Goal: Check status

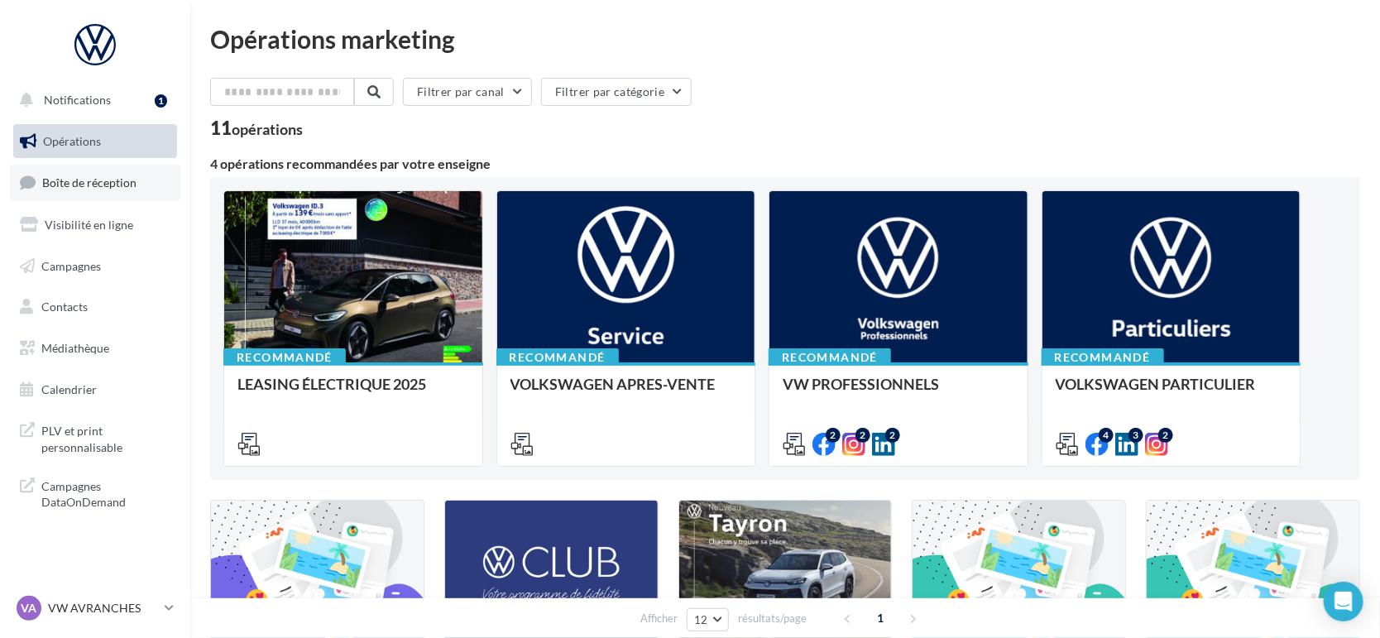
click at [151, 177] on link "Boîte de réception" at bounding box center [95, 183] width 170 height 36
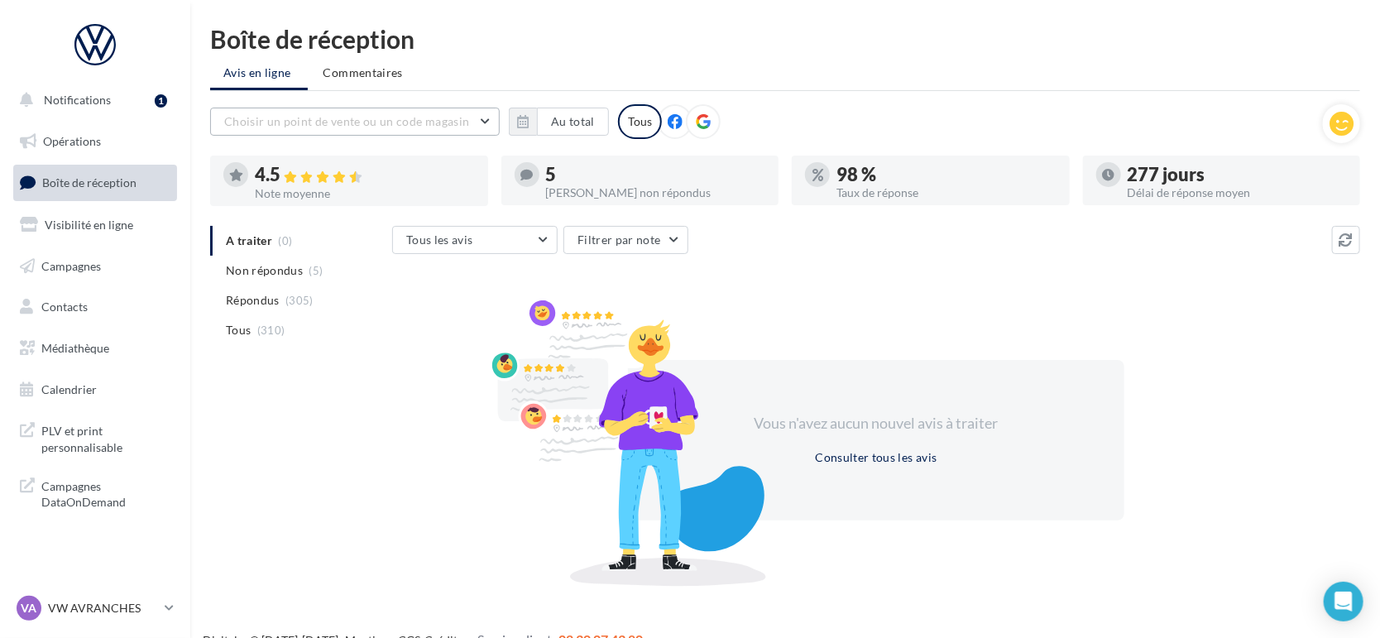
click at [280, 119] on span "Choisir un point de vente ou un code magasin" at bounding box center [346, 121] width 245 height 14
click at [306, 180] on button "1005032 - Volkswagen Avranches - Lemauviel Automobiles" at bounding box center [355, 172] width 290 height 60
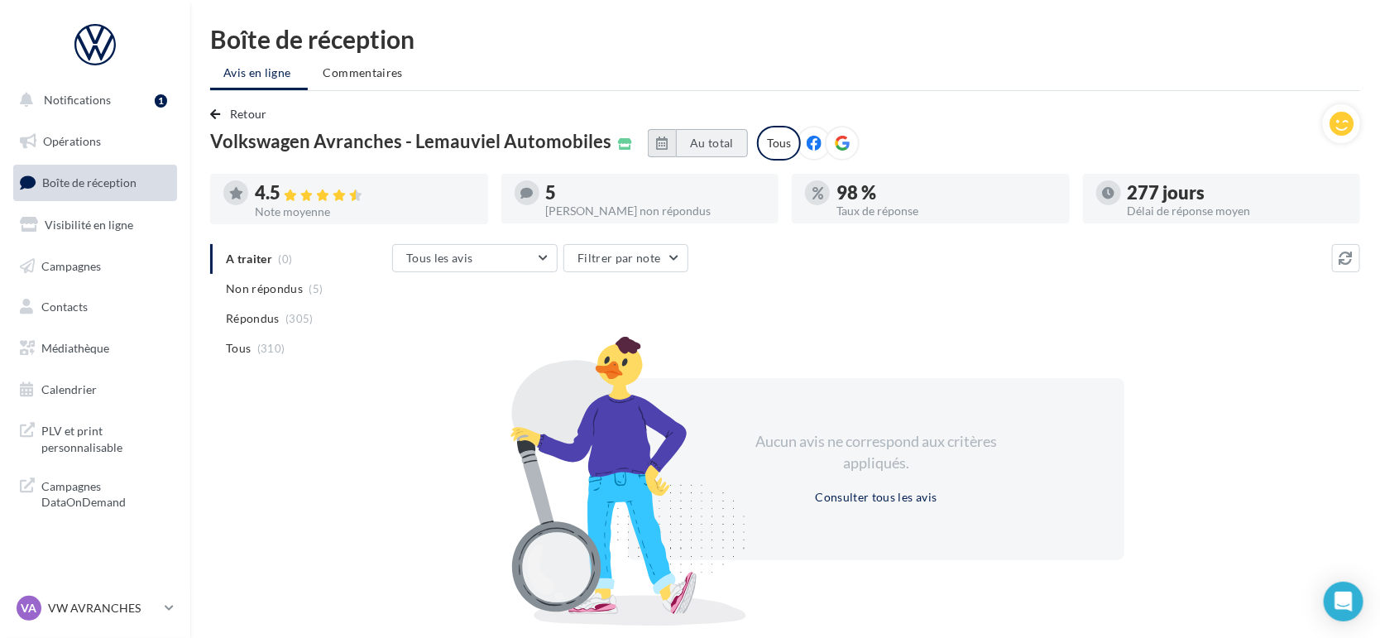
click at [715, 147] on button "Au total" at bounding box center [712, 143] width 72 height 28
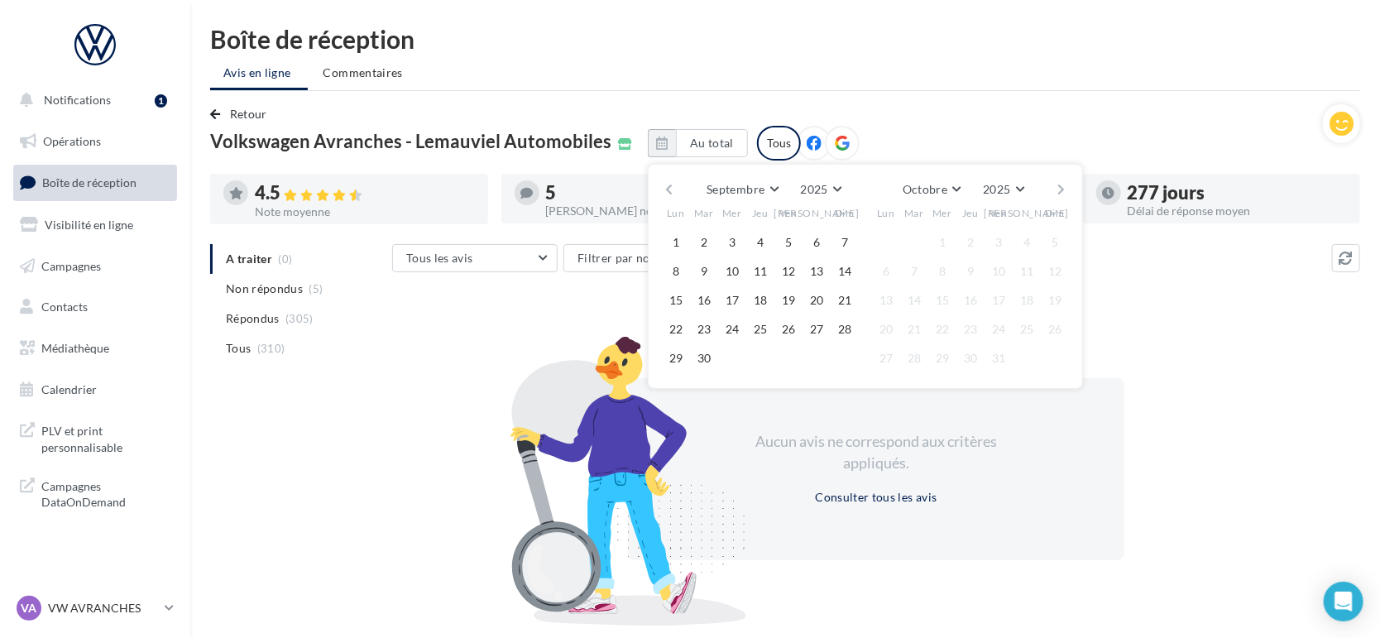
click at [676, 190] on button "button" at bounding box center [669, 189] width 14 height 23
click at [707, 247] on button "1" at bounding box center [704, 242] width 25 height 25
click at [956, 194] on button "Août" at bounding box center [930, 189] width 53 height 23
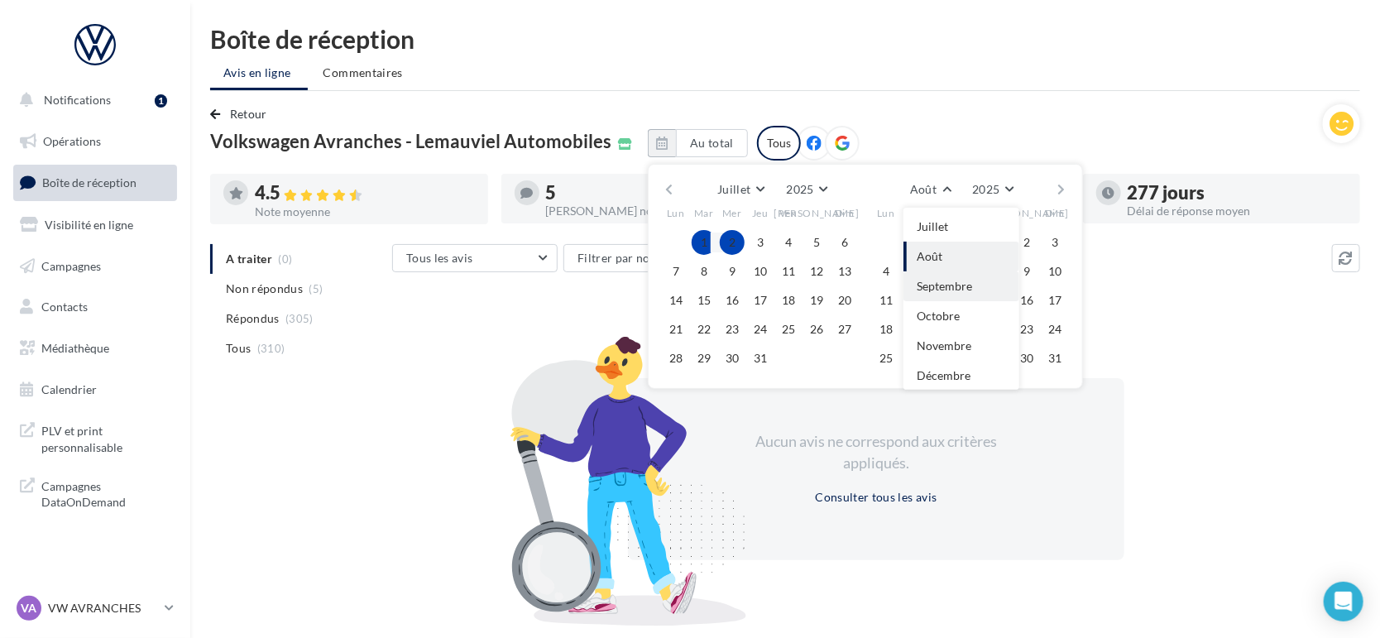
click at [972, 280] on span "Septembre" at bounding box center [944, 286] width 55 height 14
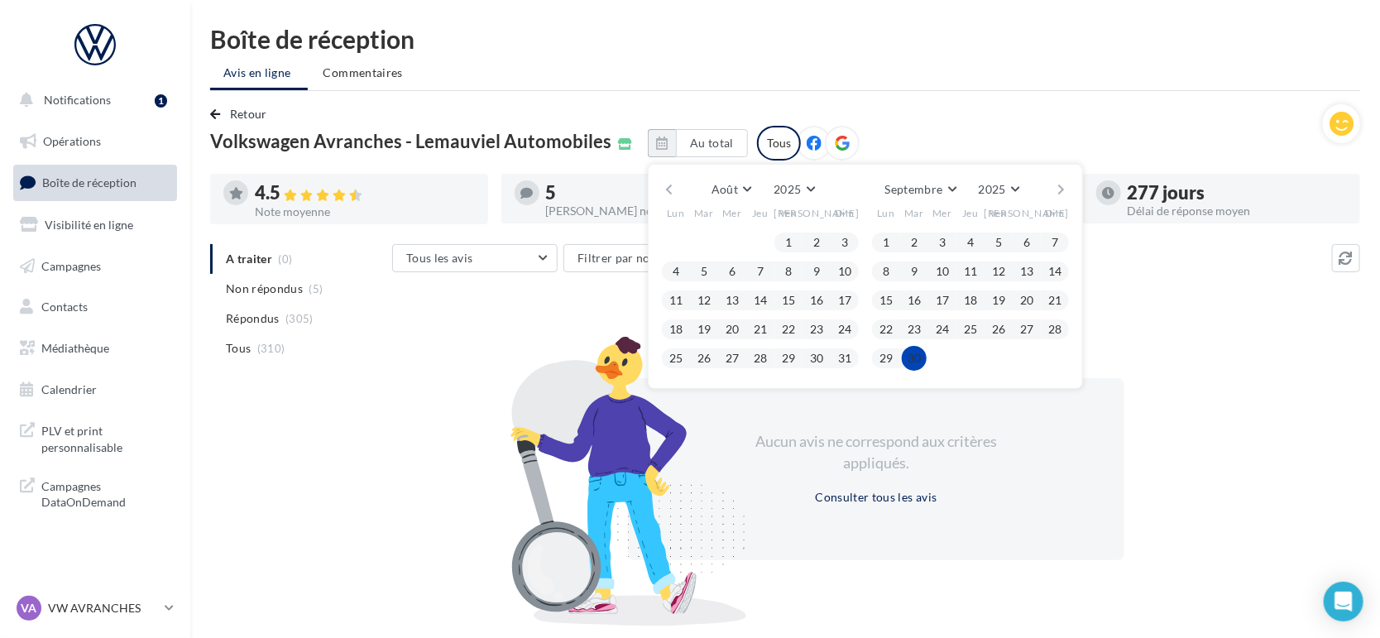
click at [927, 357] on button "30" at bounding box center [914, 358] width 25 height 25
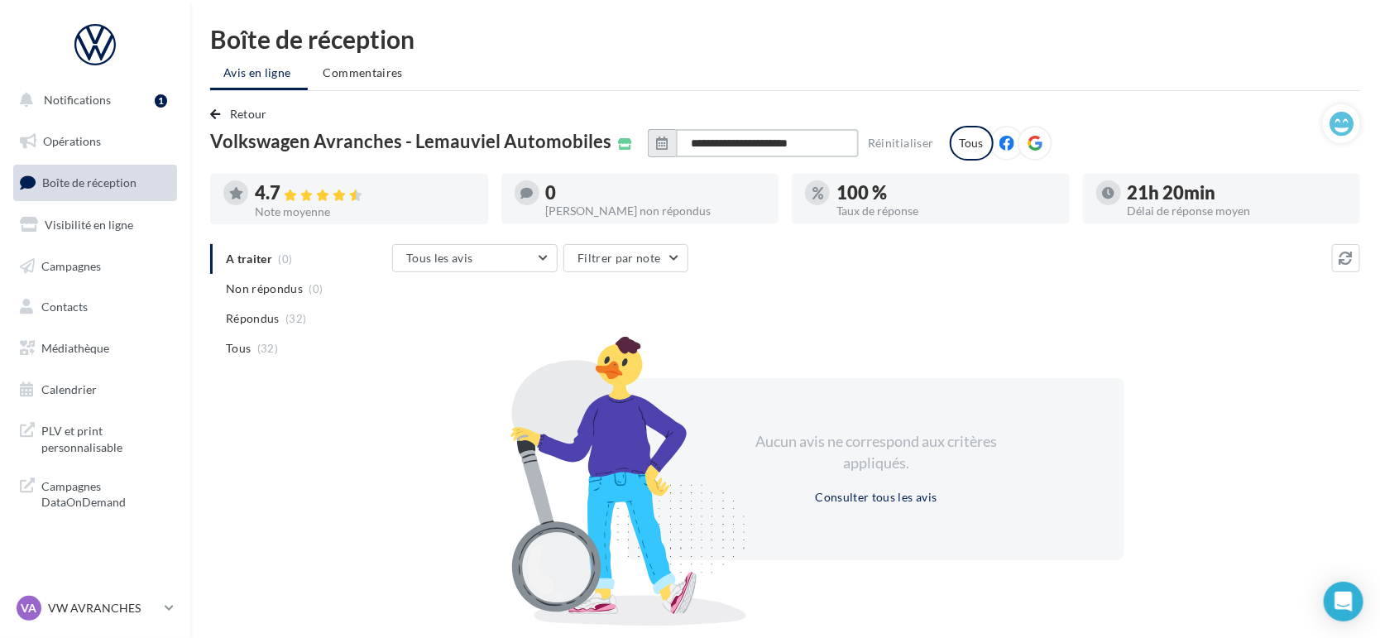
click at [741, 136] on input "**********" at bounding box center [767, 143] width 183 height 28
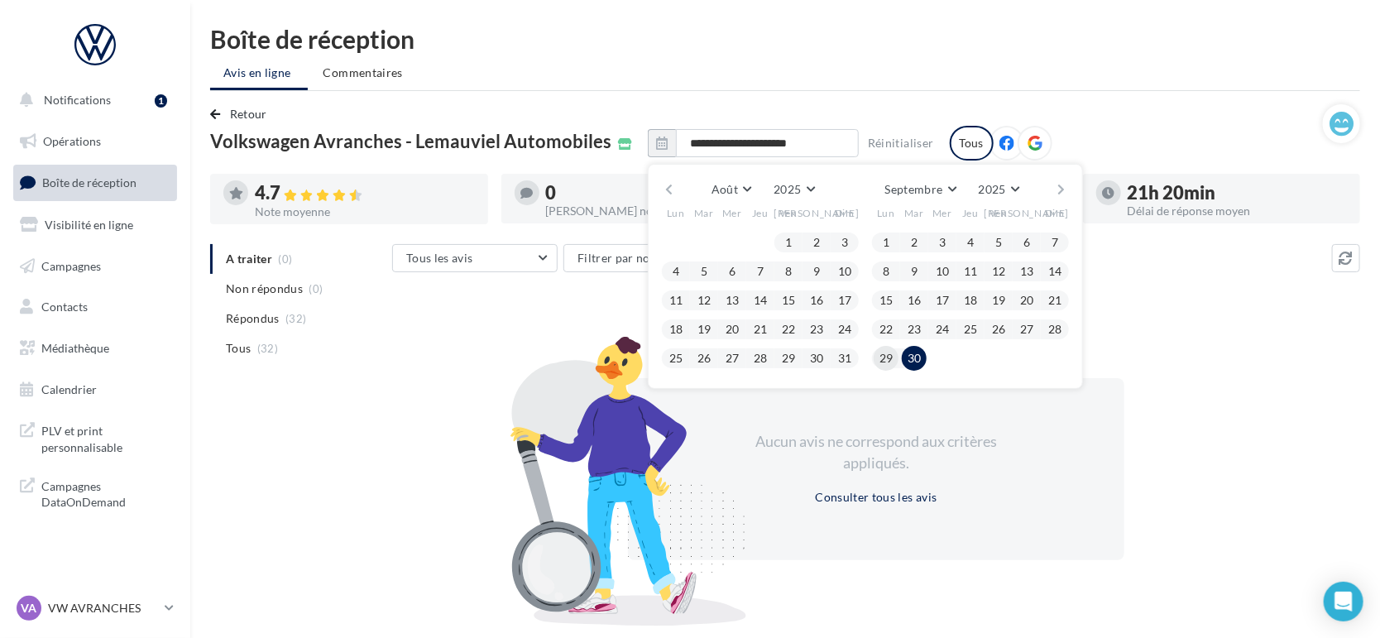
click at [899, 352] on button "29" at bounding box center [886, 358] width 25 height 25
click at [927, 358] on button "30" at bounding box center [914, 358] width 25 height 25
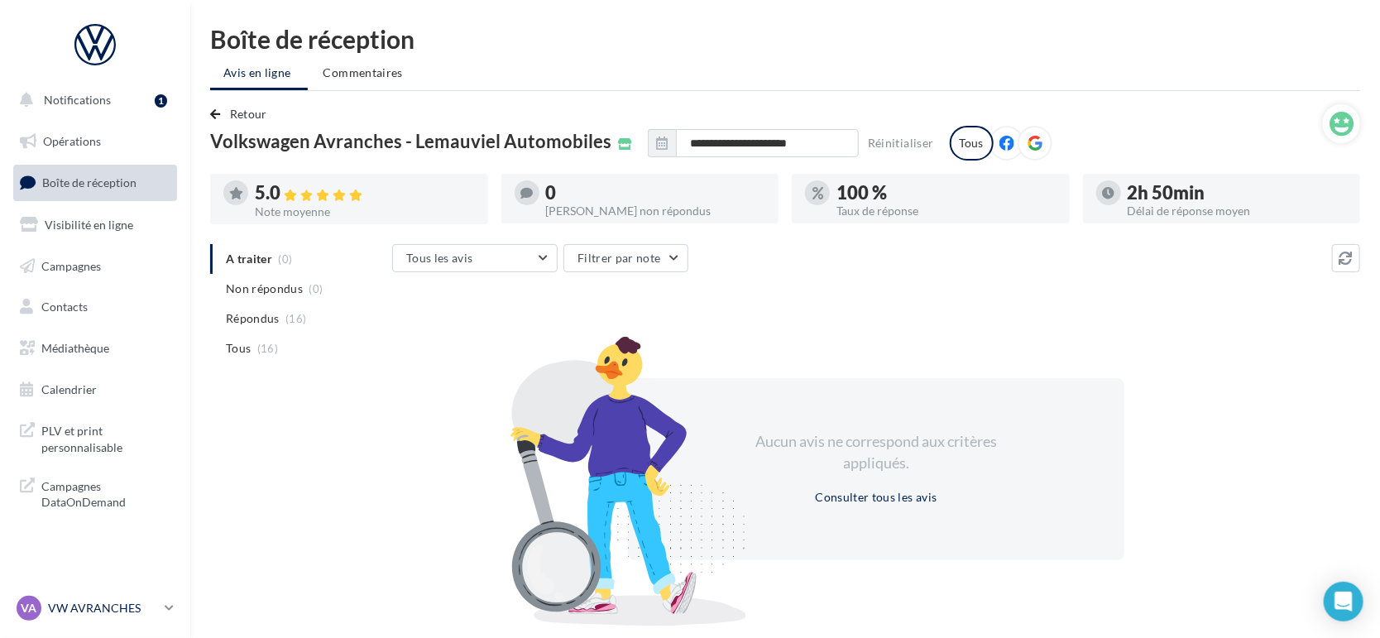
click at [96, 597] on div "VA VW AVRANCHES vw-avr-lan" at bounding box center [87, 608] width 141 height 25
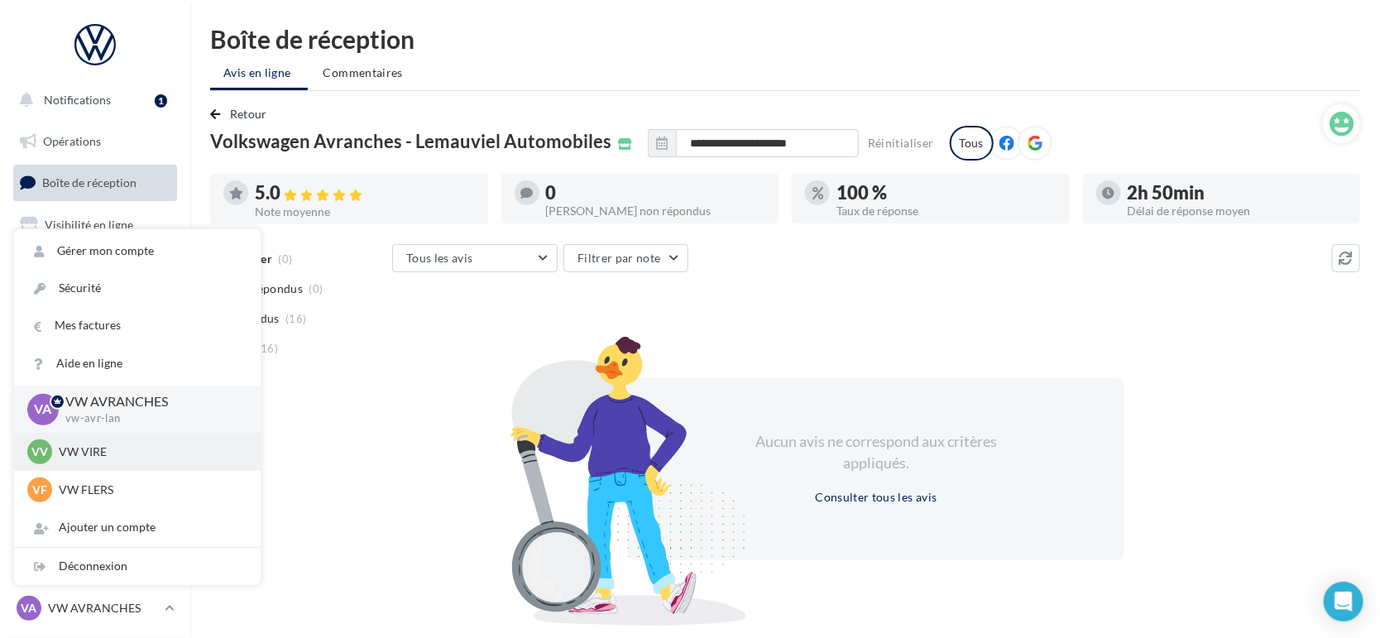
click at [92, 459] on p "VW VIRE" at bounding box center [150, 451] width 182 height 17
click at [89, 456] on p "VW VIRE" at bounding box center [150, 451] width 182 height 17
